Goal: Task Accomplishment & Management: Use online tool/utility

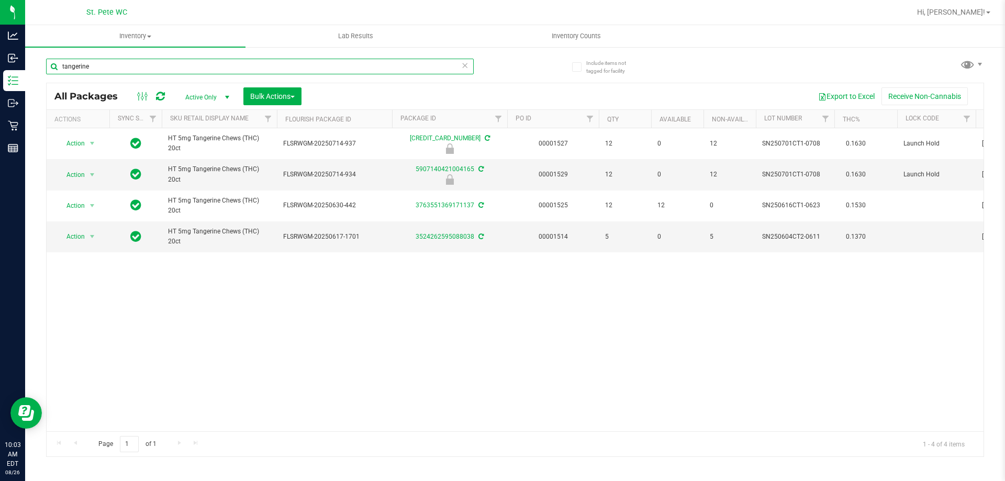
drag, startPoint x: 0, startPoint y: 0, endPoint x: 27, endPoint y: 65, distance: 70.7
click at [27, 65] on div "Include items not tagged for facility tangerine All Packages Active Only Active…" at bounding box center [515, 205] width 980 height 319
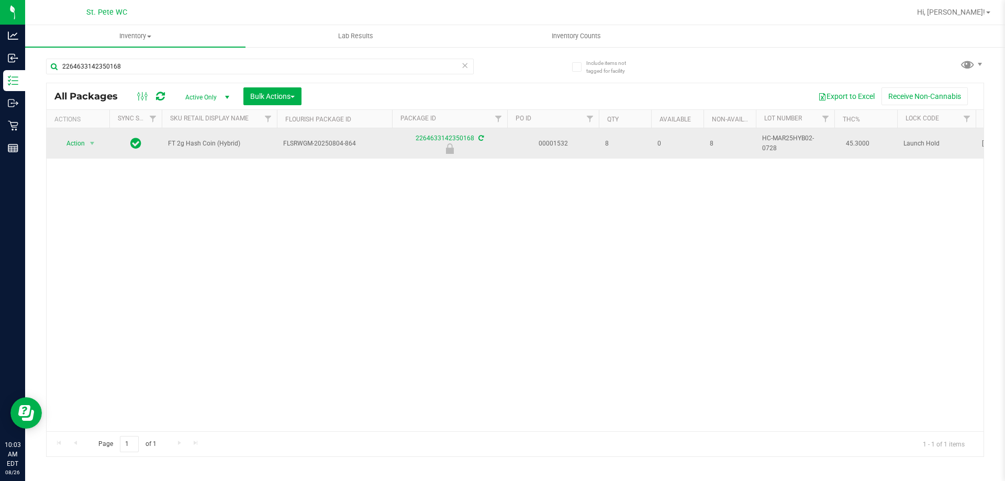
click at [188, 145] on span "FT 2g Hash Coin (Hybrid)" at bounding box center [219, 144] width 103 height 10
click at [189, 145] on span "FT 2g Hash Coin (Hybrid)" at bounding box center [219, 144] width 103 height 10
copy tr "FT 2g Hash Coin (Hybrid)"
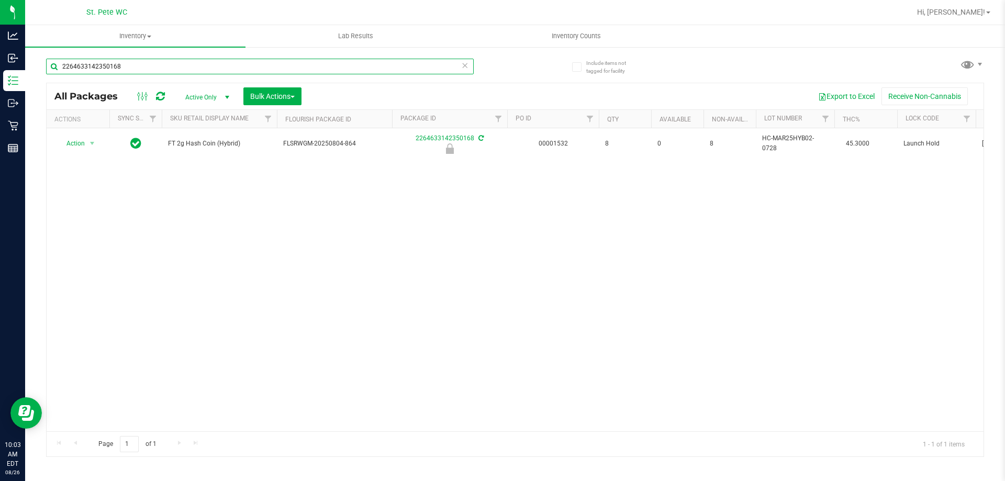
drag, startPoint x: 139, startPoint y: 69, endPoint x: 37, endPoint y: 64, distance: 102.2
click at [37, 64] on div "Include items not tagged for facility 2264633142350168 All Packages Active Only…" at bounding box center [515, 205] width 980 height 319
paste input "FT 2g Hash Coin (Hybrid)"
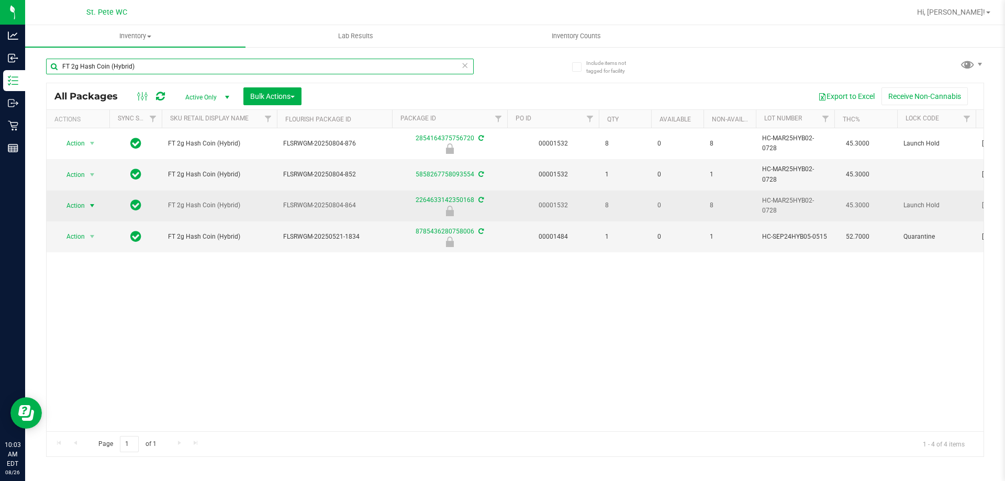
type input "FT 2g Hash Coin (Hybrid)"
click at [87, 204] on span "select" at bounding box center [92, 205] width 13 height 15
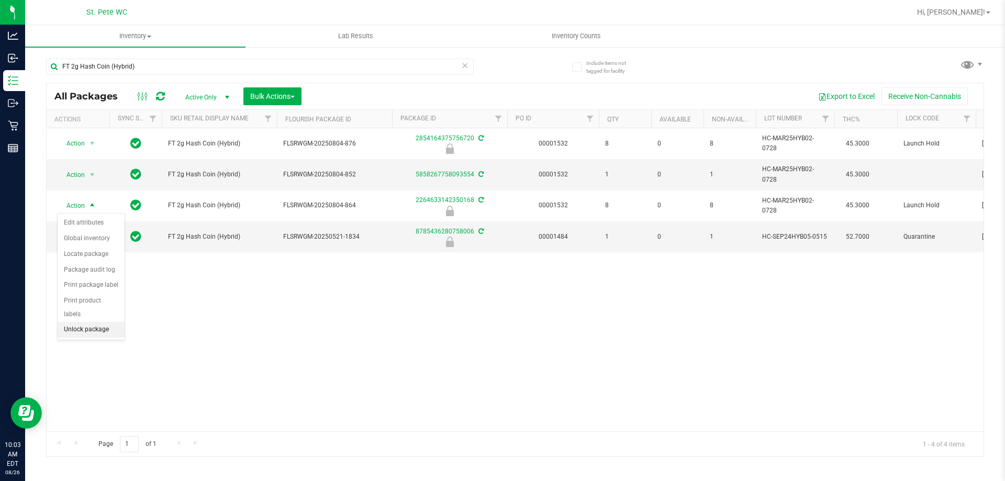
click at [92, 322] on li "Unlock package" at bounding box center [91, 330] width 67 height 16
